Goal: Contribute content: Add original content to the website for others to see

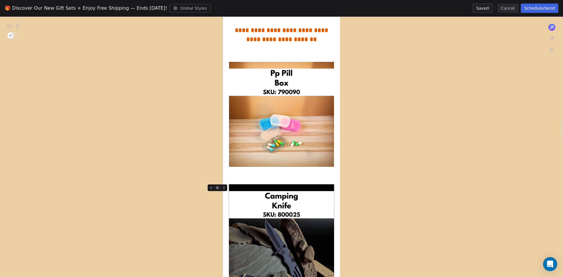
scroll to position [1330, 0]
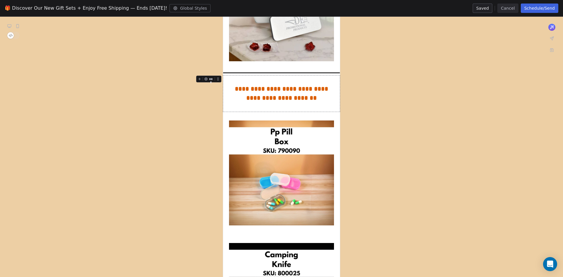
click at [200, 77] on icon at bounding box center [200, 79] width 4 height 4
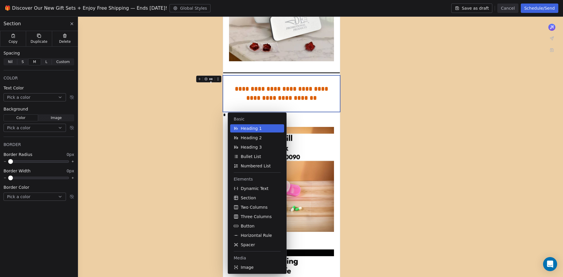
drag, startPoint x: 259, startPoint y: 199, endPoint x: 259, endPoint y: 181, distance: 18.5
click at [259, 199] on button "Section" at bounding box center [257, 198] width 54 height 8
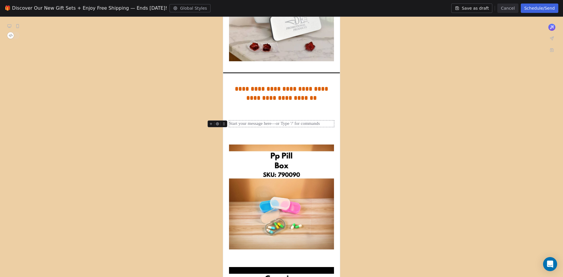
click at [247, 121] on div at bounding box center [281, 123] width 105 height 7
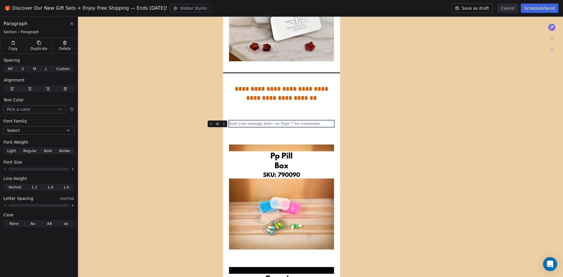
click at [212, 122] on icon at bounding box center [211, 124] width 4 height 4
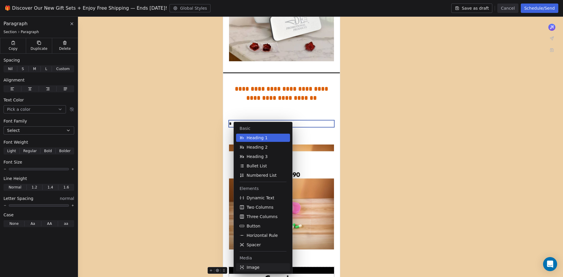
click at [263, 267] on button "Image" at bounding box center [263, 267] width 54 height 8
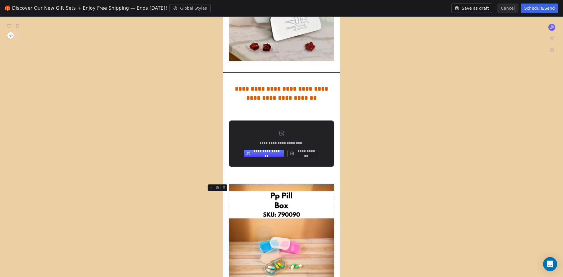
scroll to position [1312, 0]
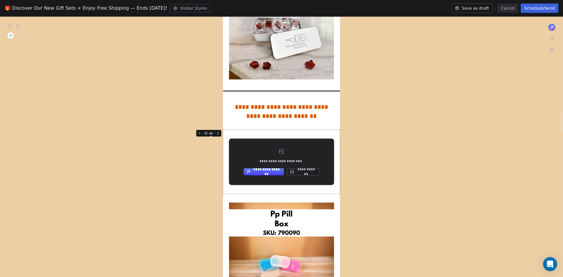
click at [305, 168] on button "**********" at bounding box center [303, 171] width 32 height 7
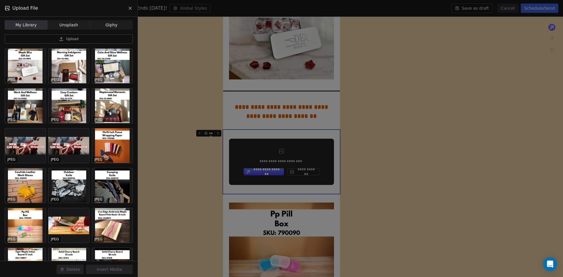
click at [72, 37] on span "Upload" at bounding box center [72, 39] width 12 height 5
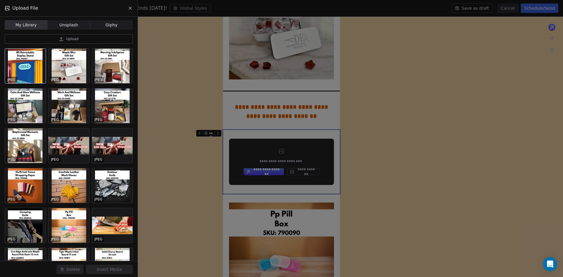
click at [23, 71] on div at bounding box center [25, 66] width 41 height 35
click at [115, 270] on button "Insert Media" at bounding box center [109, 269] width 47 height 9
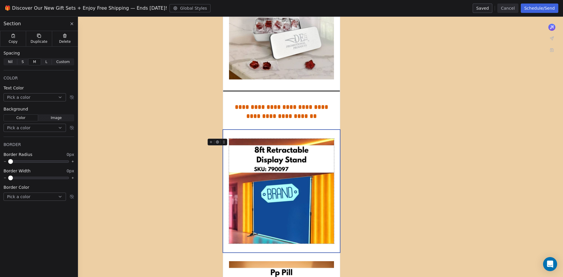
click at [286, 167] on img at bounding box center [281, 191] width 105 height 105
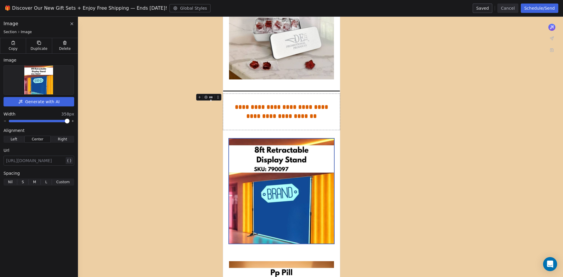
click at [42, 159] on div at bounding box center [35, 160] width 58 height 7
paste div
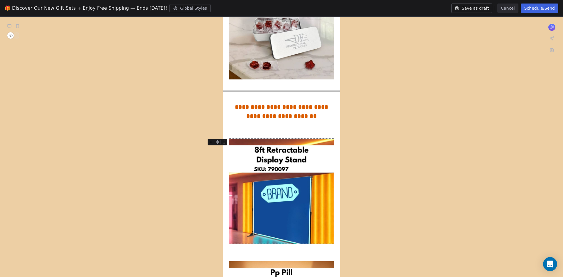
click at [288, 184] on img at bounding box center [281, 191] width 105 height 105
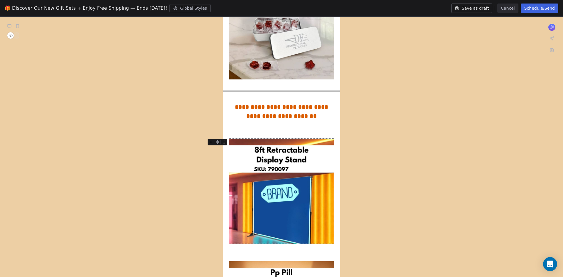
scroll to position [1371, 0]
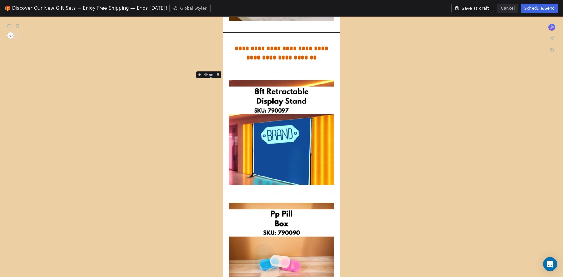
click at [200, 73] on icon at bounding box center [200, 75] width 4 height 4
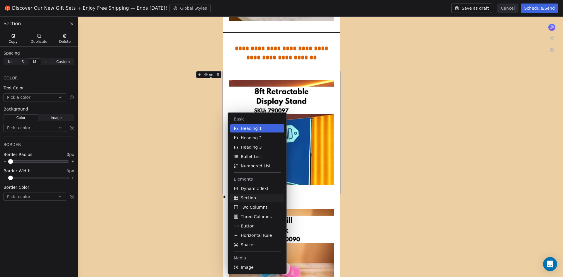
click at [253, 200] on span "Section" at bounding box center [248, 198] width 15 height 6
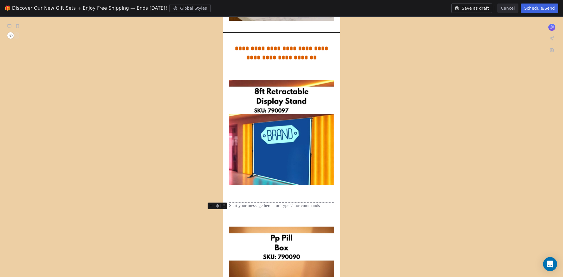
click at [264, 204] on div at bounding box center [281, 206] width 105 height 7
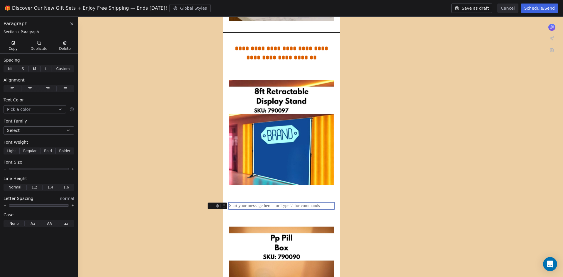
click at [212, 205] on icon at bounding box center [211, 206] width 4 height 4
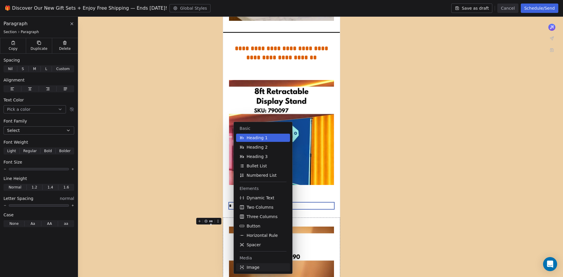
click at [261, 267] on button "Image" at bounding box center [263, 267] width 54 height 8
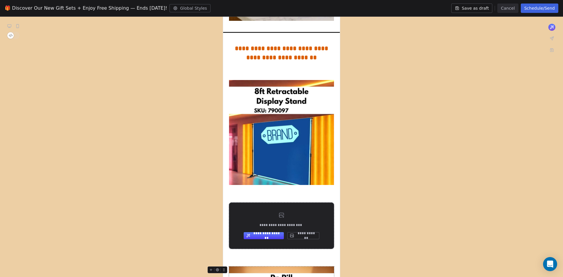
scroll to position [1353, 0]
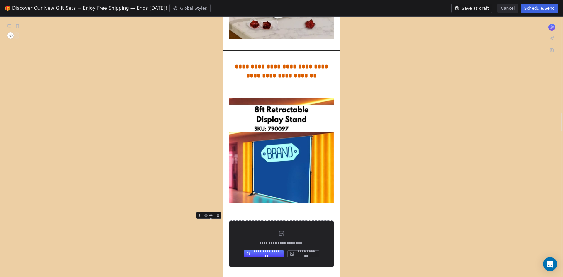
click at [308, 252] on button "**********" at bounding box center [303, 253] width 32 height 7
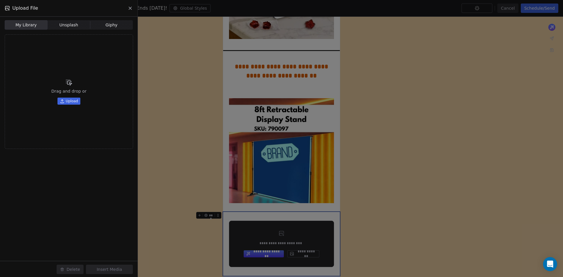
click at [80, 184] on div "My Library My Library Unsplash Unsplash Giphy Giphy Drag and drop or Upload" at bounding box center [68, 139] width 137 height 244
click at [129, 8] on icon at bounding box center [130, 8] width 5 height 5
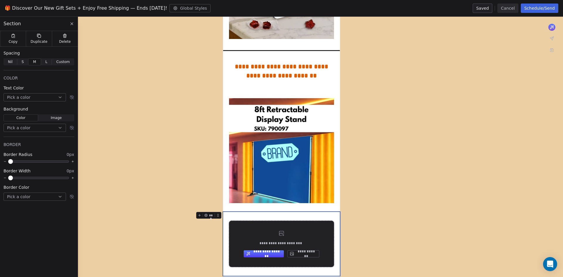
click at [307, 254] on button "**********" at bounding box center [303, 253] width 32 height 7
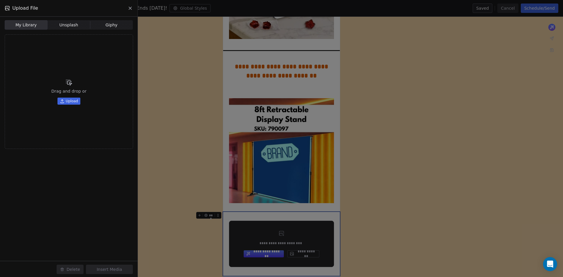
click at [72, 22] on span "Unsplash" at bounding box center [69, 25] width 19 height 6
click at [39, 26] on span "My Library My Library" at bounding box center [26, 24] width 43 height 9
click at [102, 193] on div "My Library My Library Unsplash Unsplash Giphy Giphy Drag and drop or Upload" at bounding box center [68, 139] width 137 height 244
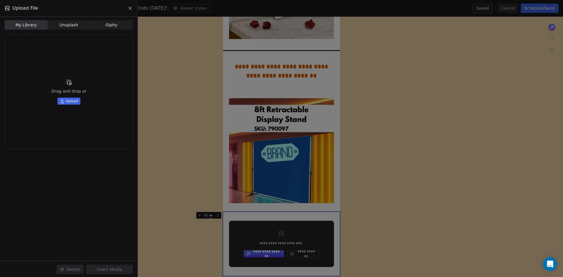
click at [131, 9] on icon at bounding box center [130, 8] width 3 height 3
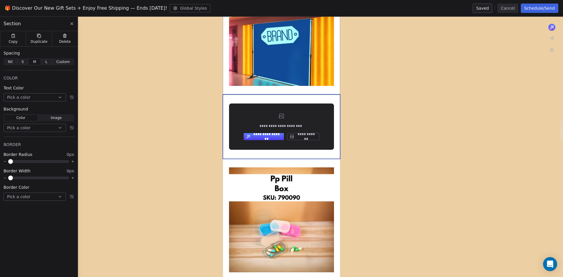
scroll to position [1528, 0]
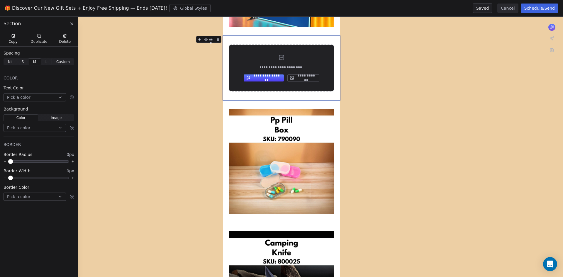
click at [297, 77] on button "**********" at bounding box center [303, 77] width 32 height 7
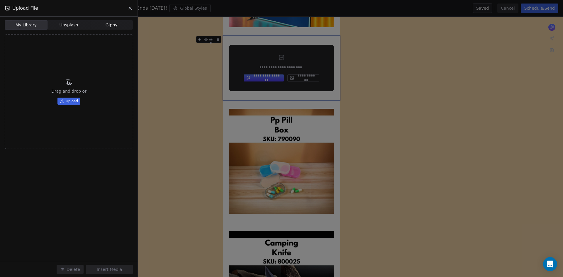
click at [105, 182] on div "My Library My Library Unsplash Unsplash Giphy Giphy Drag and drop or Upload" at bounding box center [68, 139] width 137 height 244
click at [131, 9] on icon at bounding box center [130, 8] width 3 height 3
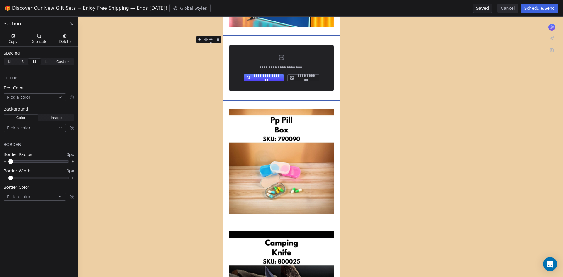
click at [308, 74] on button "**********" at bounding box center [303, 77] width 32 height 7
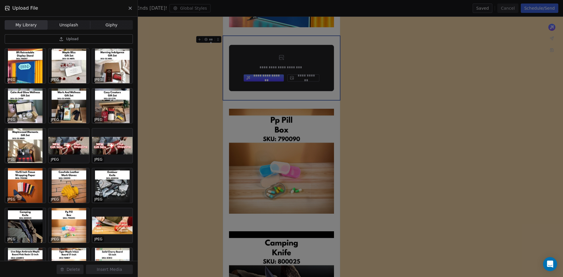
click at [65, 38] on button "Upload" at bounding box center [69, 38] width 128 height 9
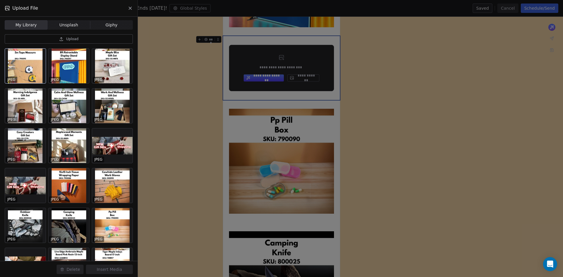
click at [23, 61] on div at bounding box center [25, 66] width 41 height 35
click at [110, 267] on button "Insert Media" at bounding box center [109, 269] width 47 height 9
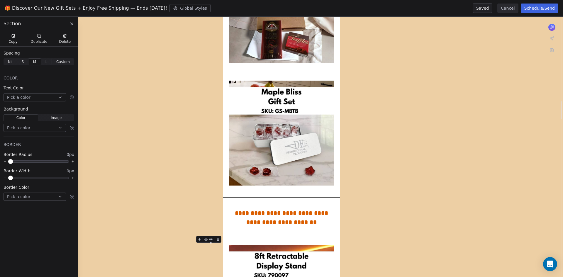
scroll to position [1118, 0]
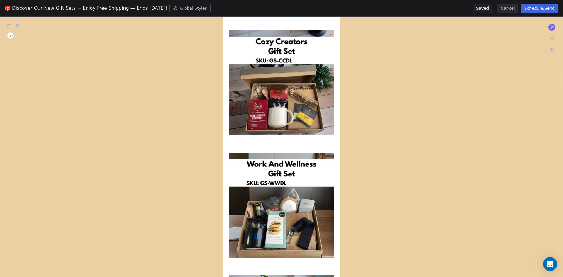
scroll to position [737, 0]
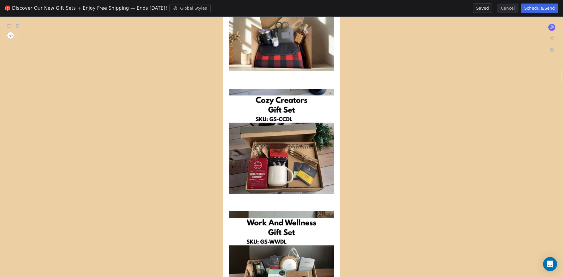
scroll to position [737, 0]
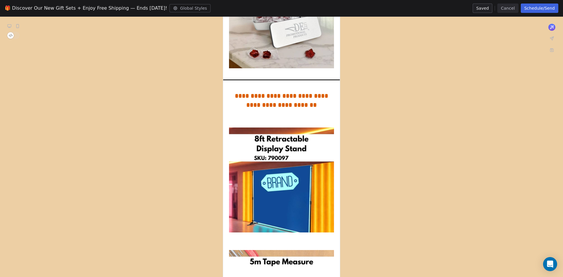
scroll to position [1294, 0]
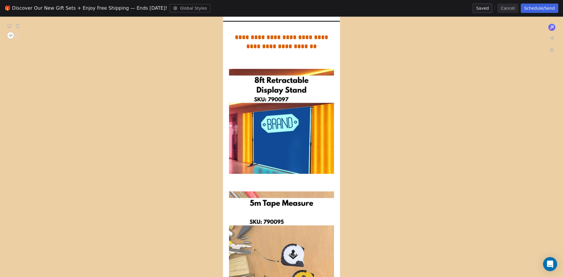
drag, startPoint x: 378, startPoint y: 74, endPoint x: 1, endPoint y: 88, distance: 376.6
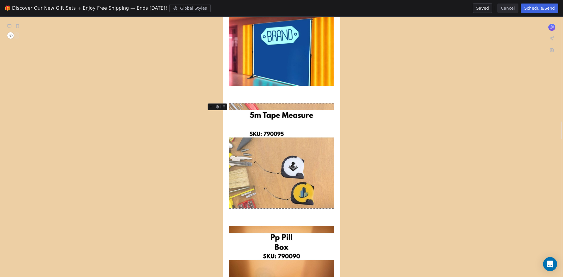
scroll to position [1499, 0]
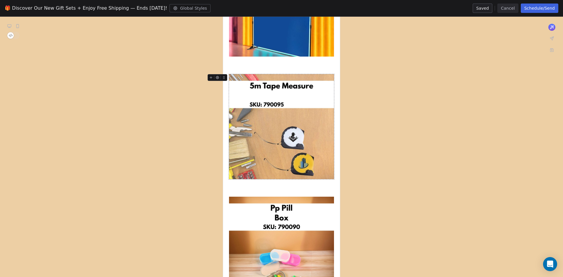
click at [309, 143] on img at bounding box center [281, 126] width 105 height 105
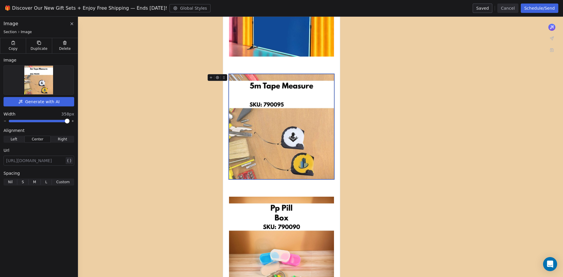
click at [309, 142] on img at bounding box center [281, 126] width 105 height 105
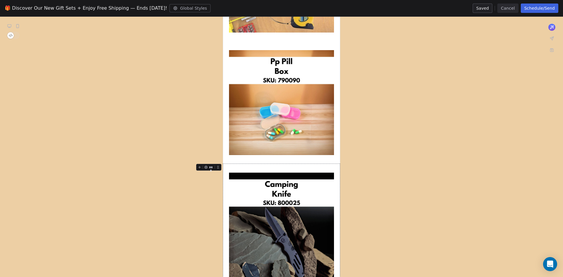
click at [329, 277] on div at bounding box center [281, 225] width 117 height 123
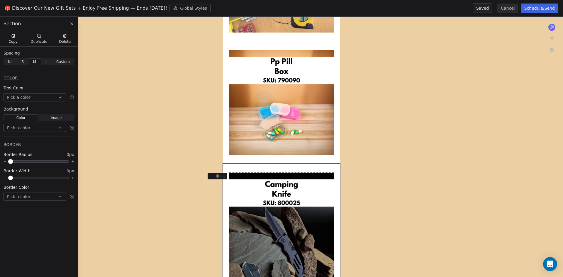
click at [498, 123] on div "**********" at bounding box center [281, 256] width 563 height 3699
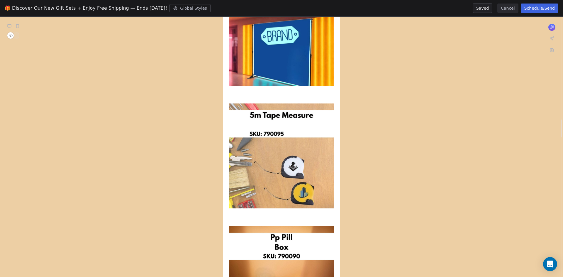
scroll to position [1440, 0]
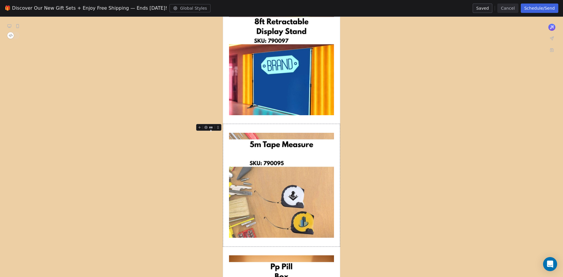
click at [200, 125] on icon at bounding box center [200, 127] width 4 height 4
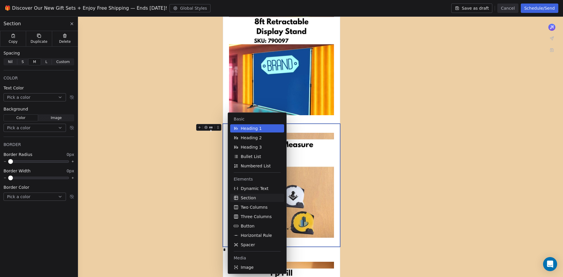
click at [252, 197] on span "Section" at bounding box center [248, 198] width 15 height 6
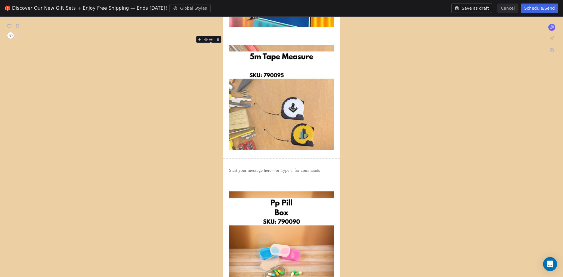
scroll to position [1558, 0]
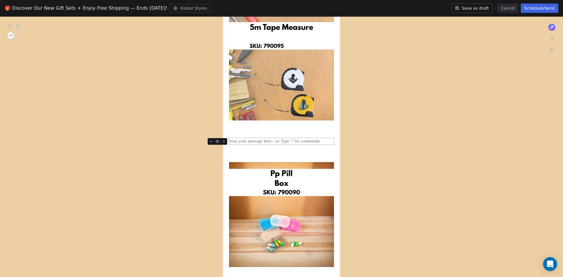
click at [252, 140] on div at bounding box center [281, 141] width 105 height 7
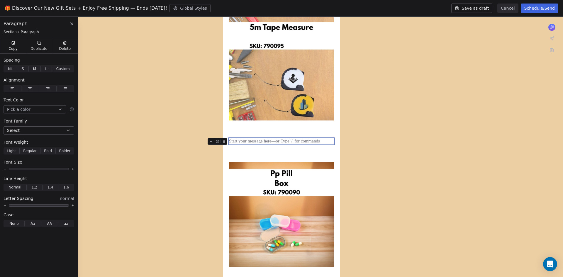
click at [213, 140] on icon at bounding box center [211, 142] width 4 height 4
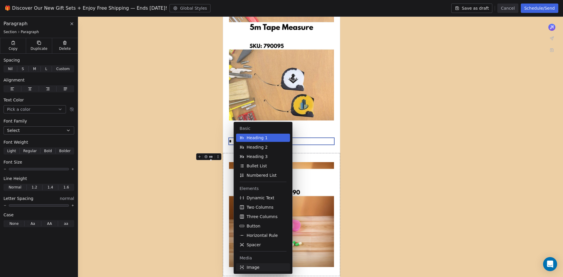
click at [253, 270] on span "Image" at bounding box center [253, 267] width 13 height 6
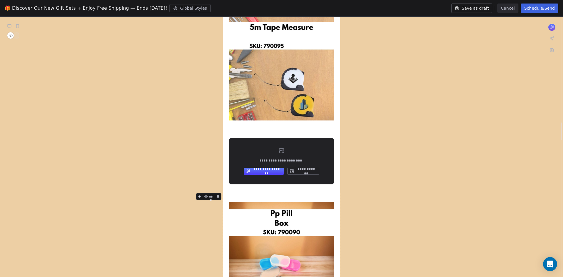
scroll to position [1540, 0]
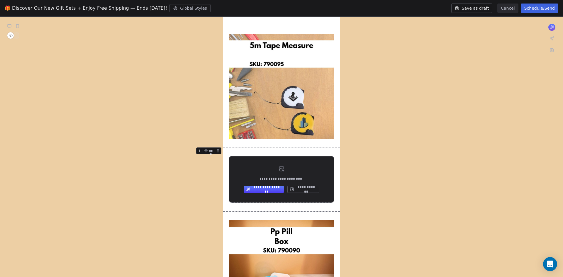
click at [305, 190] on button "**********" at bounding box center [303, 189] width 32 height 7
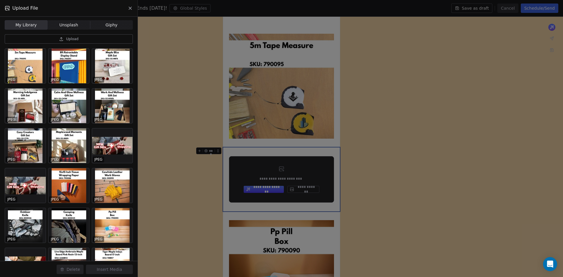
click at [55, 42] on button "Upload" at bounding box center [69, 38] width 128 height 9
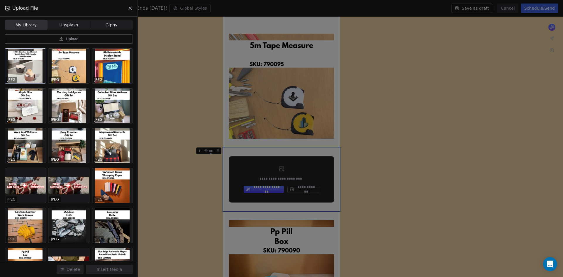
click at [20, 67] on div at bounding box center [25, 66] width 41 height 35
click at [122, 267] on button "Insert Media" at bounding box center [109, 269] width 47 height 9
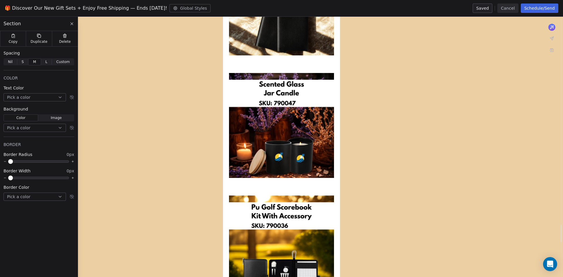
scroll to position [3210, 0]
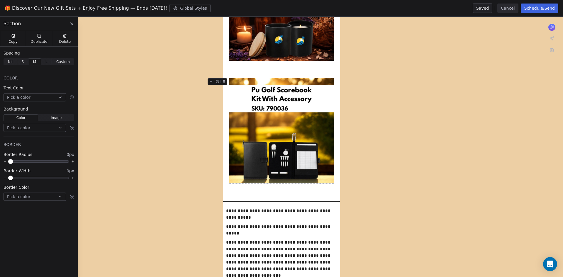
click at [256, 81] on img at bounding box center [281, 130] width 105 height 105
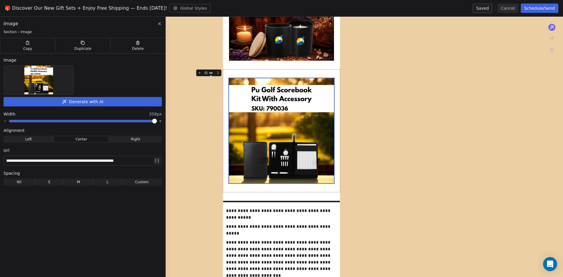
click at [235, 72] on div at bounding box center [281, 130] width 117 height 123
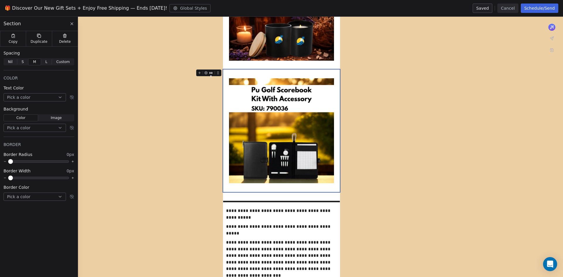
click at [64, 38] on icon at bounding box center [64, 35] width 5 height 5
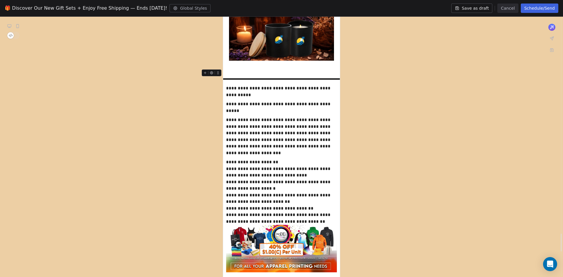
scroll to position [3064, 0]
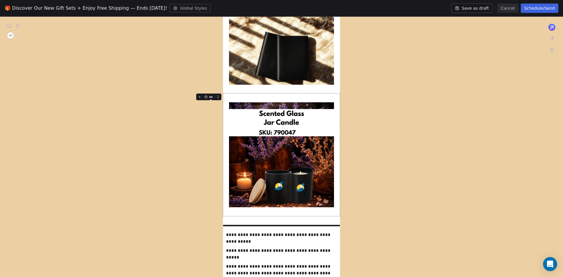
click at [227, 94] on div at bounding box center [281, 155] width 117 height 123
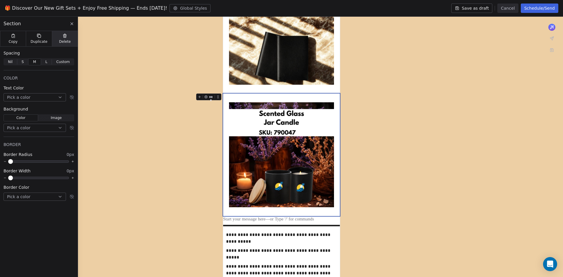
click at [69, 41] on span "Delete" at bounding box center [65, 41] width 12 height 5
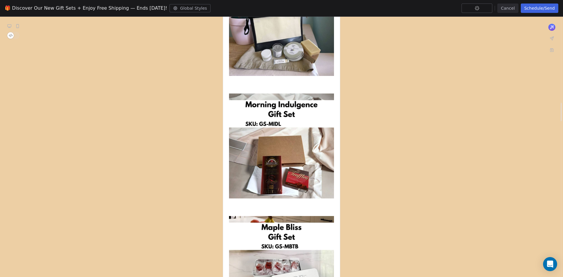
scroll to position [1246, 0]
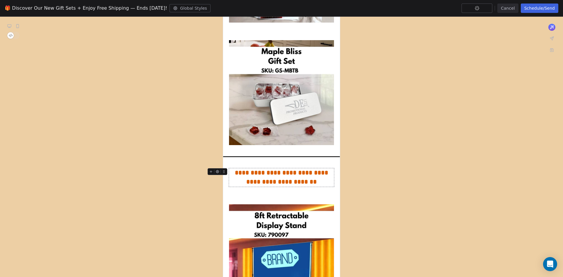
click at [300, 181] on div "**********" at bounding box center [281, 177] width 105 height 18
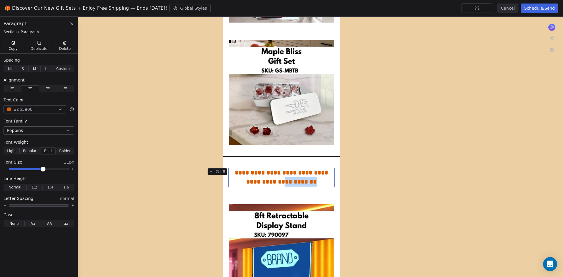
click at [300, 181] on div "**********" at bounding box center [281, 177] width 105 height 18
copy div "**********"
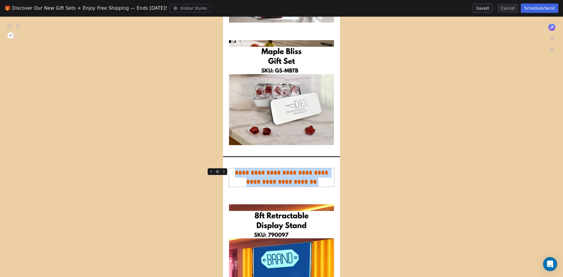
click at [325, 181] on div "**********" at bounding box center [281, 177] width 105 height 18
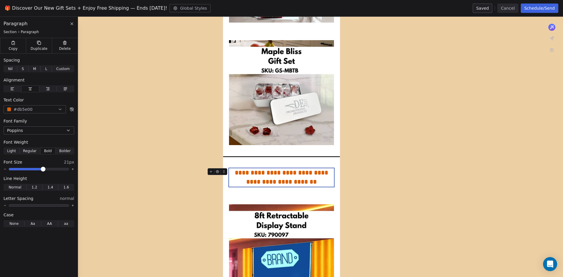
click at [321, 181] on div "**********" at bounding box center [281, 177] width 105 height 18
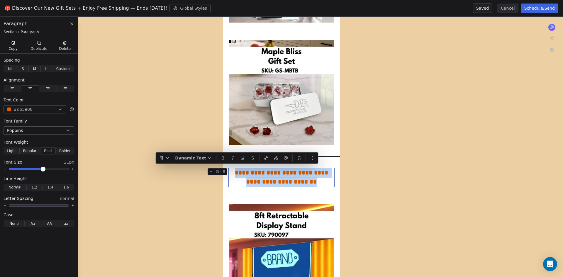
drag, startPoint x: 320, startPoint y: 180, endPoint x: 238, endPoint y: 173, distance: 83.0
click at [238, 173] on div "**********" at bounding box center [281, 177] width 105 height 18
copy div "**********"
click at [317, 181] on div "**********" at bounding box center [281, 177] width 105 height 18
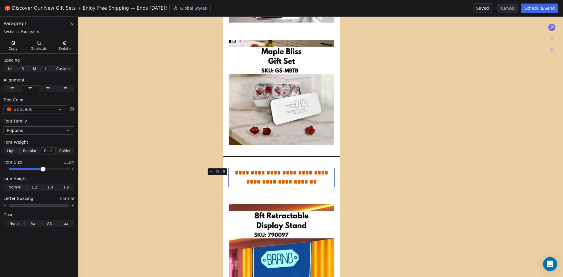
click at [323, 181] on div "**********" at bounding box center [281, 177] width 105 height 18
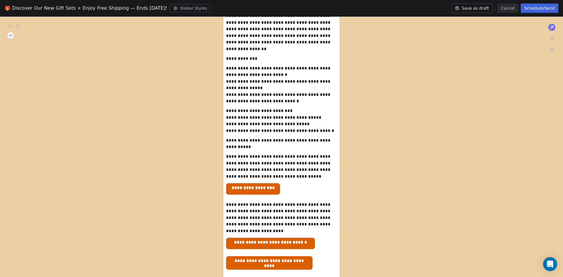
scroll to position [191, 0]
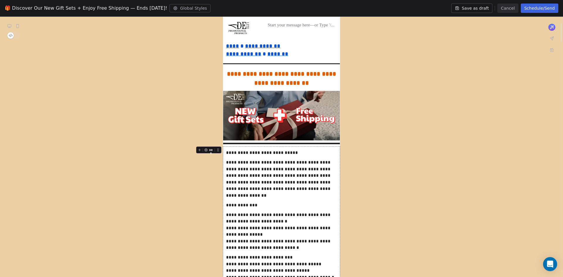
scroll to position [45, 0]
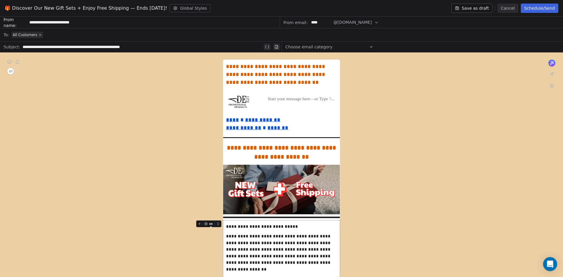
click at [470, 6] on button "Save as draft" at bounding box center [471, 8] width 41 height 9
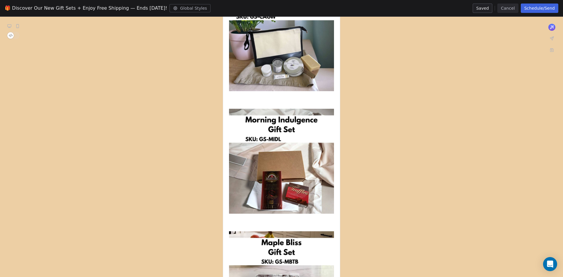
scroll to position [1085, 0]
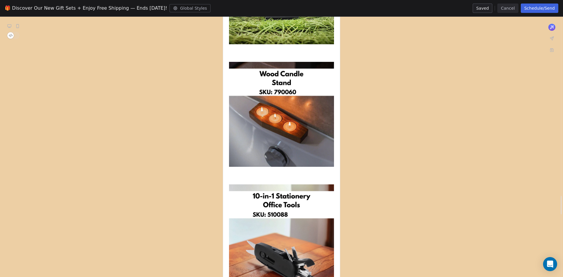
scroll to position [3350, 0]
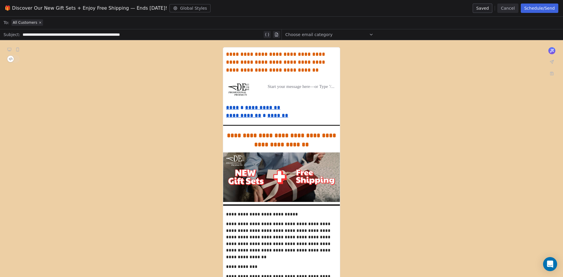
scroll to position [0, 0]
